Goal: Information Seeking & Learning: Learn about a topic

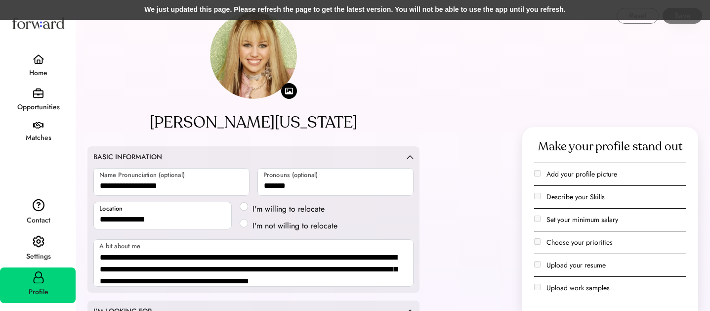
scroll to position [66, 0]
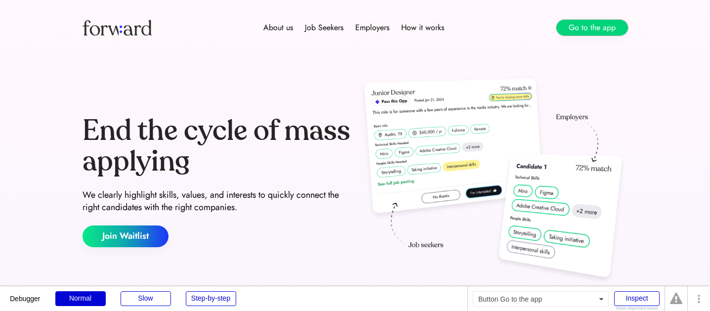
click at [577, 22] on button "Go to the app" at bounding box center [592, 28] width 72 height 16
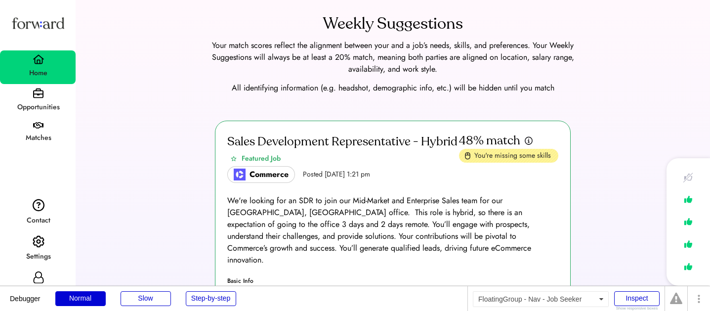
click at [43, 101] on div "Opportunities" at bounding box center [38, 107] width 75 height 12
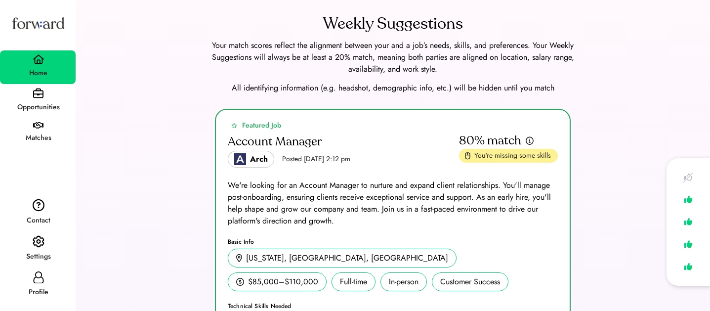
click at [42, 242] on img at bounding box center [39, 241] width 12 height 13
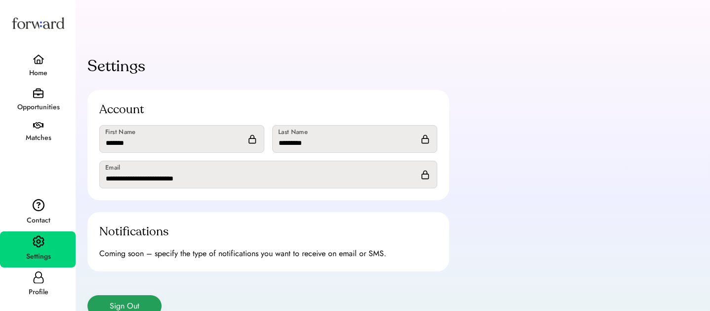
click at [101, 301] on button "Sign Out" at bounding box center [124, 306] width 74 height 22
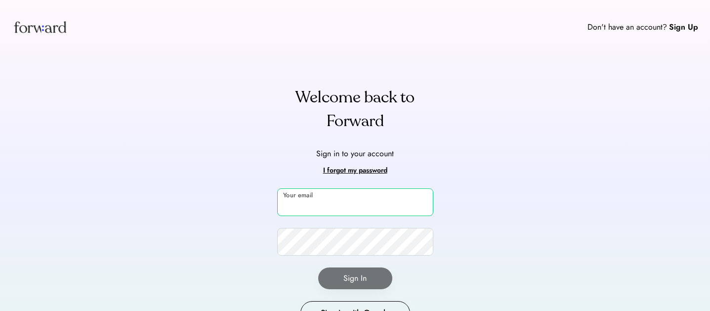
click at [331, 209] on input "email" at bounding box center [355, 202] width 156 height 28
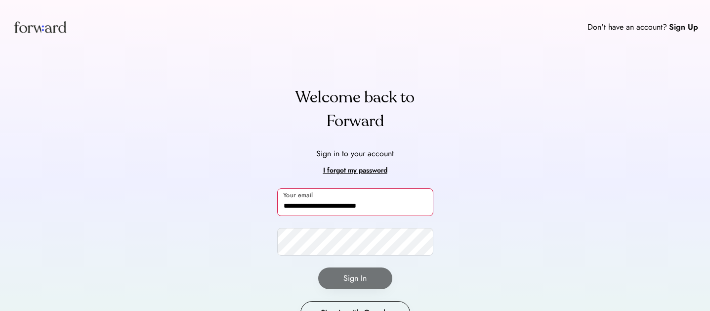
type input "**********"
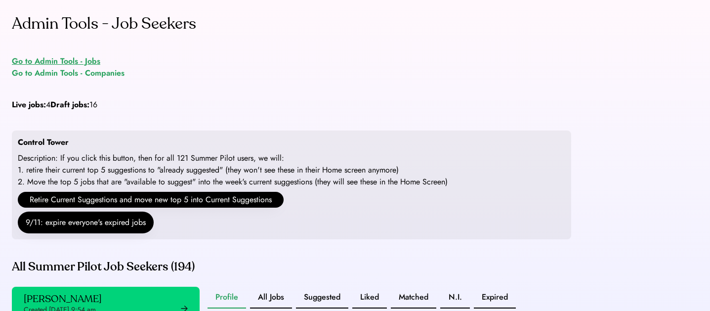
click at [79, 59] on div "Go to Admin Tools - Jobs" at bounding box center [56, 61] width 88 height 12
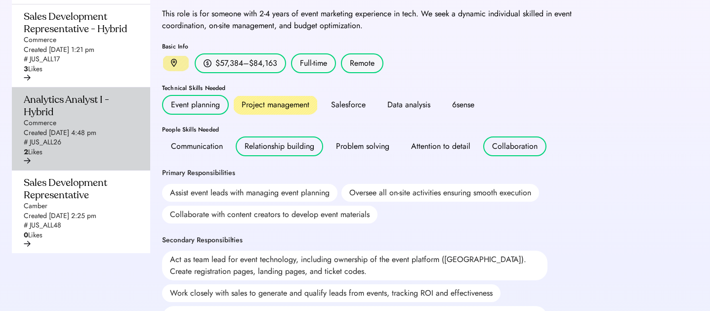
scroll to position [315, 0]
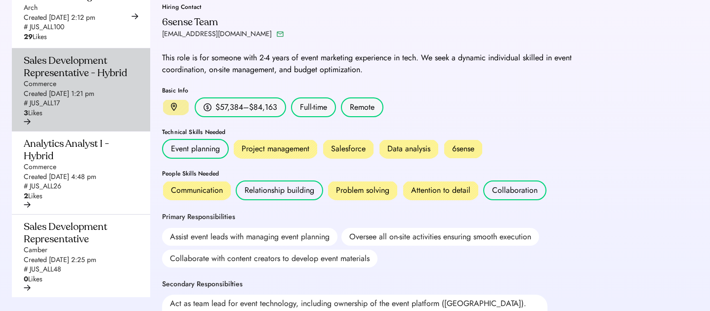
click at [114, 118] on div "Sales Development Representative - Hybrid Commerce Created Aug 13, 2025 1:21 pm…" at bounding box center [78, 86] width 109 height 64
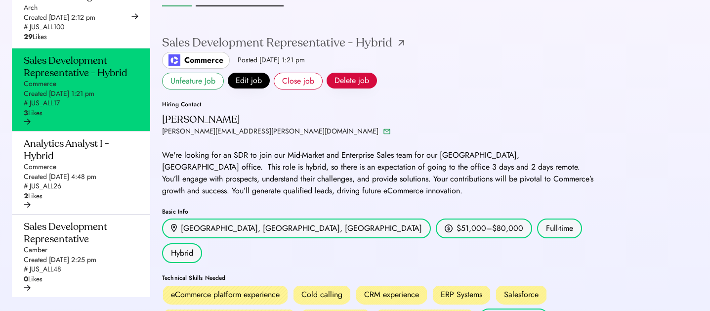
click at [400, 46] on img at bounding box center [401, 43] width 6 height 6
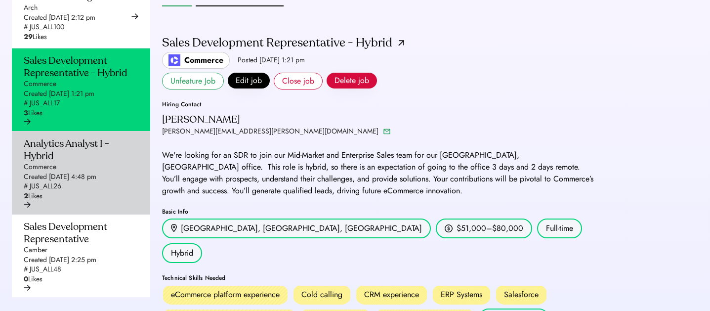
click at [13, 214] on div "Analytics Analyst I - Hybrid Commerce Created Sep 5, 2025 4:48 pm # JUS_ALL26 2…" at bounding box center [81, 172] width 138 height 82
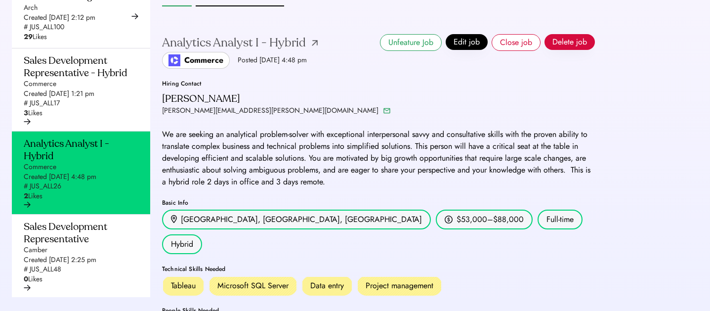
click at [313, 46] on img at bounding box center [315, 43] width 6 height 6
